Goal: Find specific page/section: Find specific page/section

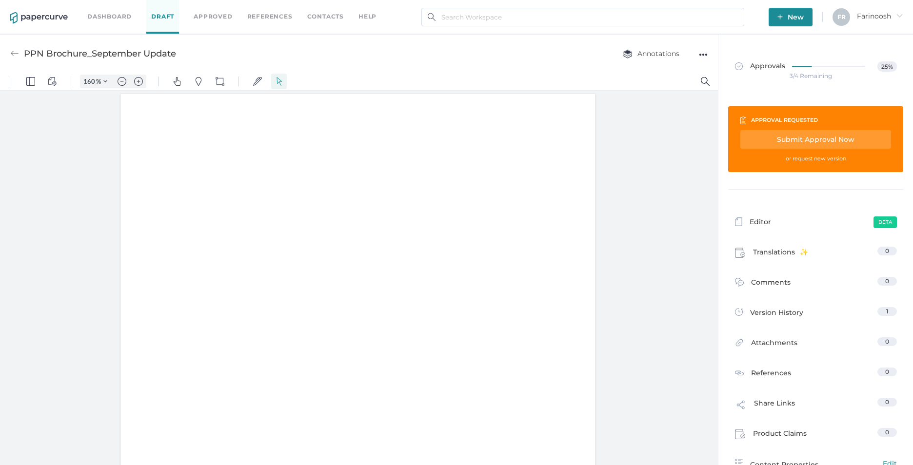
scroll to position [3182, 0]
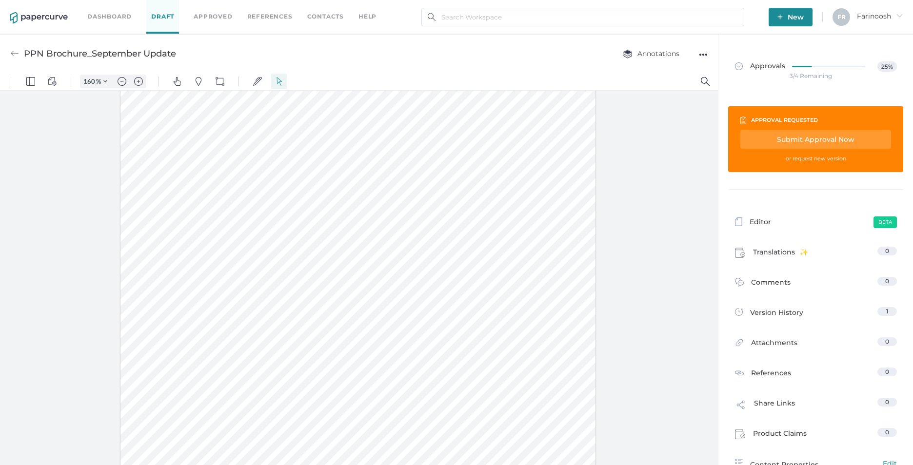
click at [235, 293] on div at bounding box center [358, 324] width 476 height 615
type input "9"
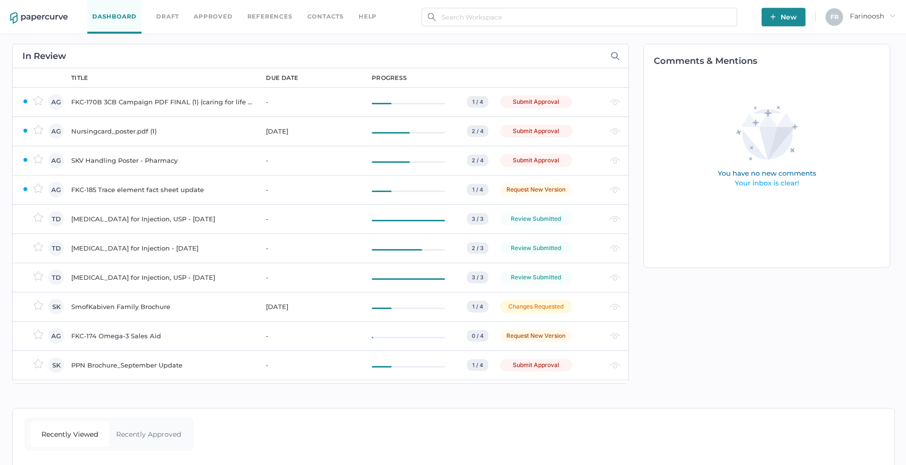
click at [120, 160] on div "SKV Handling Poster - Pharmacy" at bounding box center [162, 161] width 183 height 12
